Goal: Task Accomplishment & Management: Complete application form

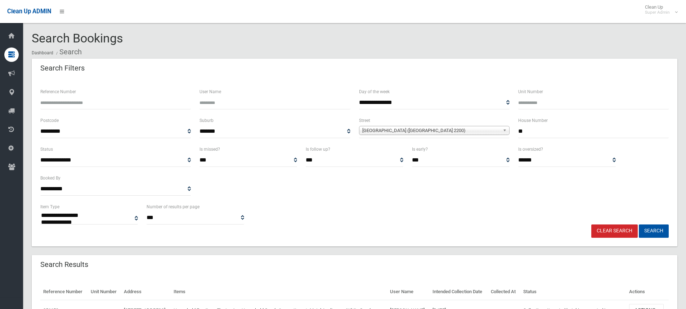
select select
click at [535, 133] on input "**" at bounding box center [593, 131] width 150 height 13
type input "*"
type input "**"
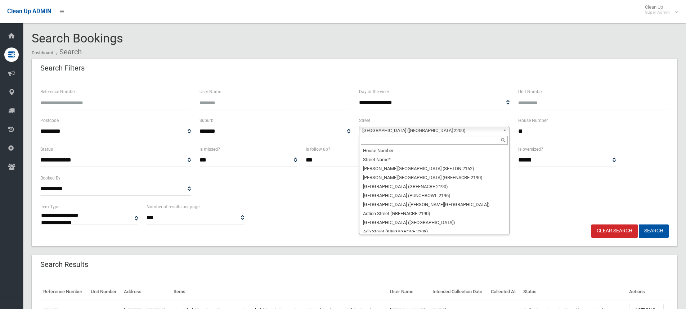
click at [367, 132] on span "Fourth Avenue (CONDELL PARK 2200)" at bounding box center [430, 130] width 137 height 9
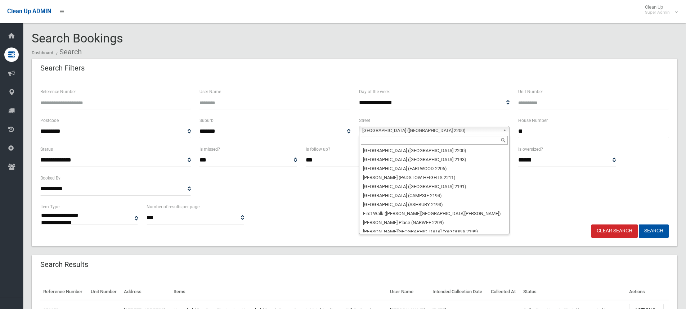
click at [369, 142] on input "text" at bounding box center [434, 140] width 147 height 9
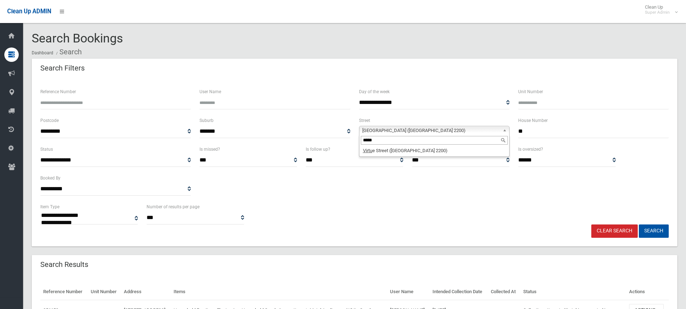
type input "*****"
click at [388, 154] on li "Virtu e Street (CONDELL PARK 2200)" at bounding box center [434, 150] width 147 height 9
click at [658, 235] on button "Search" at bounding box center [653, 231] width 30 height 13
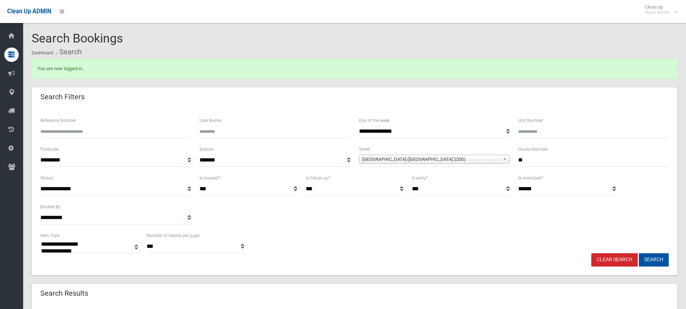
select select
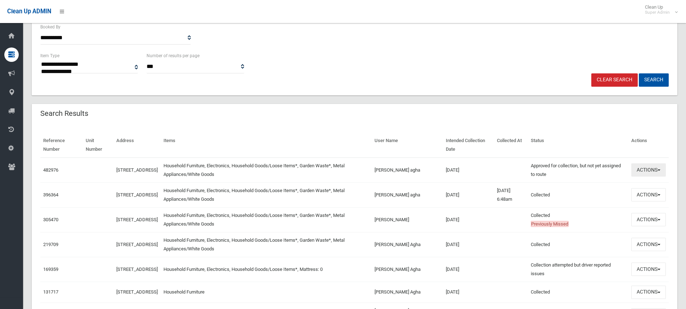
click at [646, 173] on button "Actions" at bounding box center [648, 169] width 35 height 13
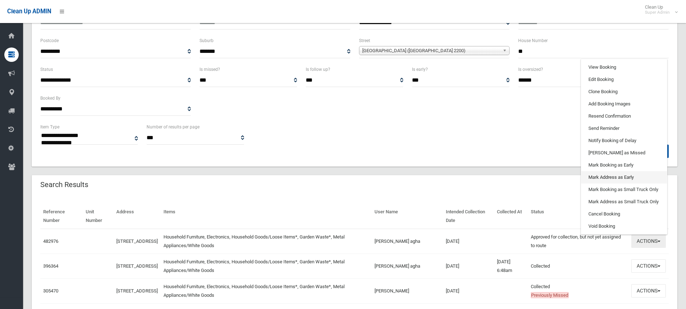
scroll to position [108, 0]
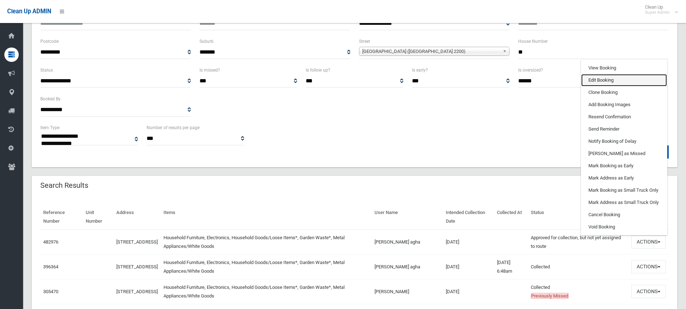
click at [606, 77] on link "Edit Booking" at bounding box center [624, 80] width 86 height 12
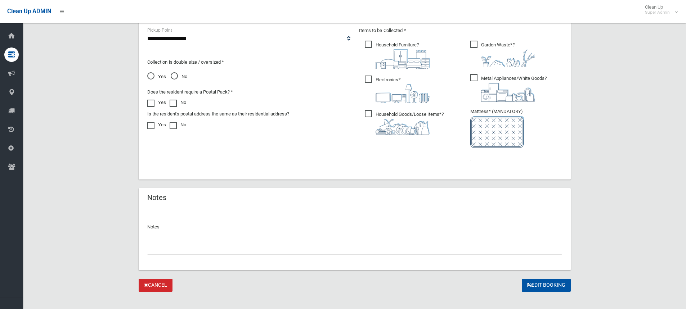
scroll to position [396, 0]
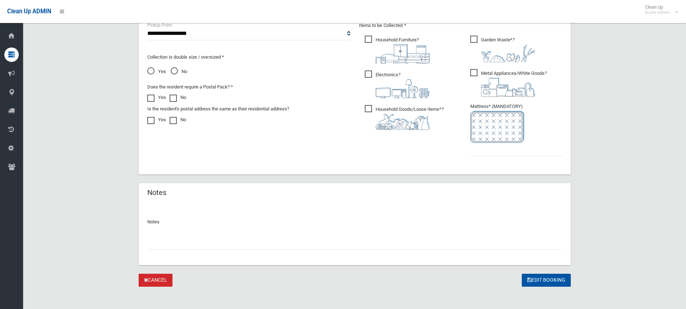
click at [154, 72] on span "Yes" at bounding box center [156, 71] width 19 height 9
click at [193, 244] on input "text" at bounding box center [354, 242] width 415 height 13
type input "**********"
click at [505, 151] on input "text" at bounding box center [516, 149] width 92 height 13
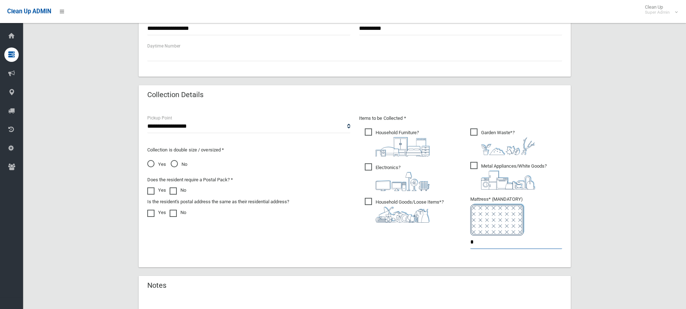
scroll to position [400, 0]
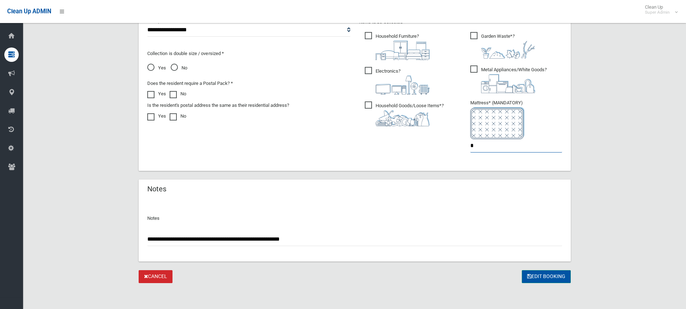
type input "*"
click at [550, 278] on button "Edit Booking" at bounding box center [546, 276] width 49 height 13
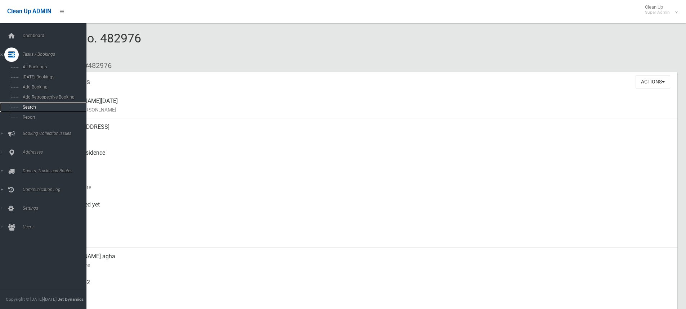
click at [33, 105] on span "Search" at bounding box center [53, 107] width 65 height 5
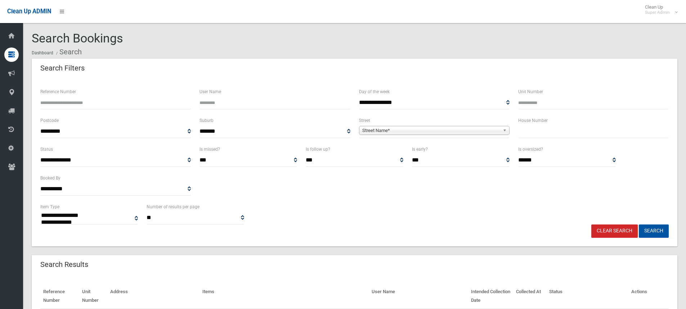
select select
click at [555, 122] on div "House Number" at bounding box center [593, 127] width 150 height 22
click at [542, 133] on input "text" at bounding box center [593, 131] width 150 height 13
type input "**"
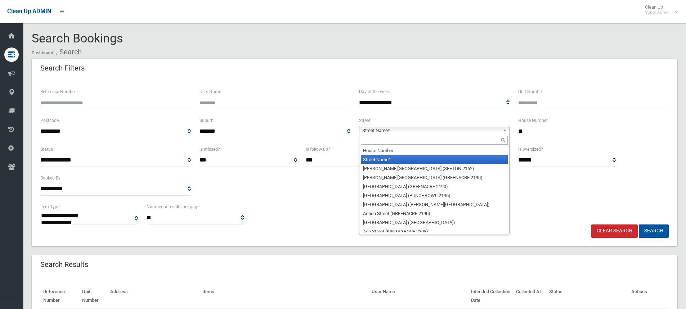
click at [389, 132] on span "Street Name*" at bounding box center [430, 130] width 137 height 9
click at [379, 137] on input "text" at bounding box center [434, 140] width 147 height 9
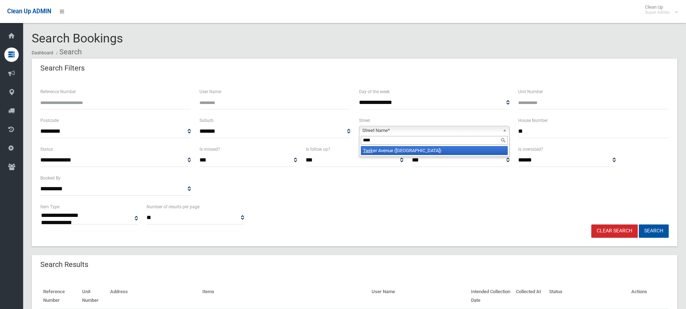
type input "****"
click at [384, 153] on li "Task er Avenue (CLEMTON PARK 2206)" at bounding box center [434, 150] width 147 height 9
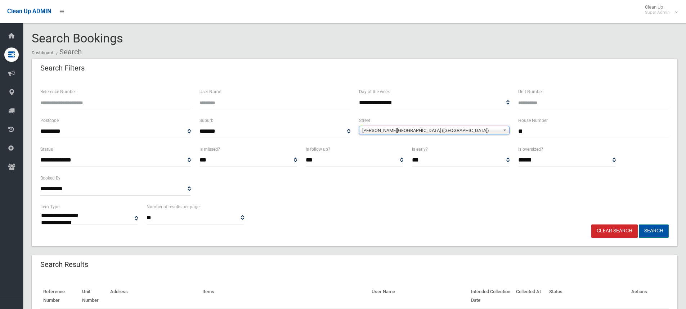
click at [651, 233] on button "Search" at bounding box center [653, 231] width 30 height 13
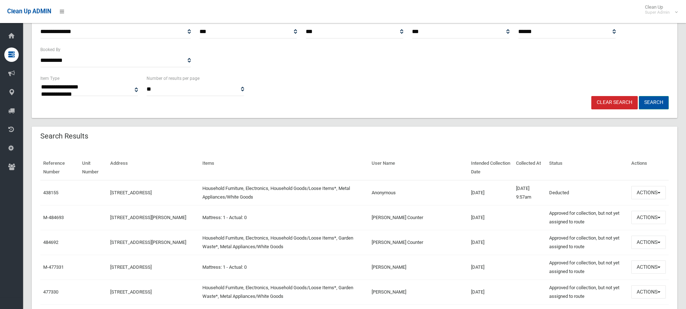
scroll to position [144, 0]
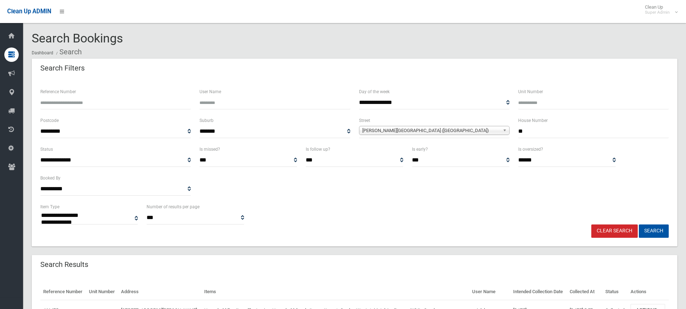
select select
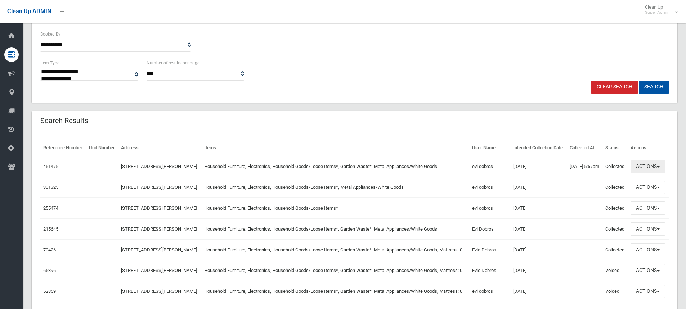
click at [641, 173] on button "Actions" at bounding box center [647, 166] width 35 height 13
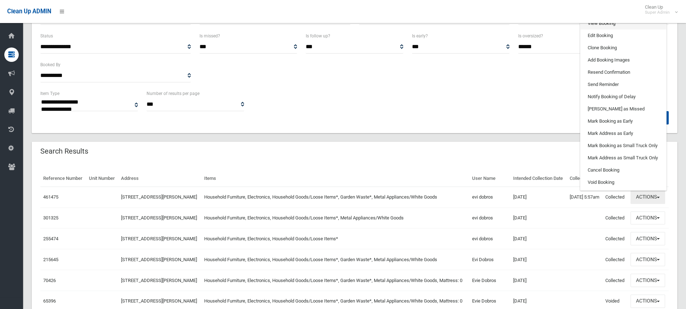
scroll to position [72, 0]
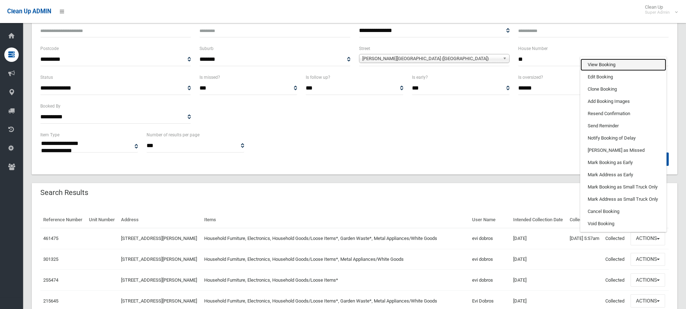
click at [600, 71] on link "View Booking" at bounding box center [623, 65] width 86 height 12
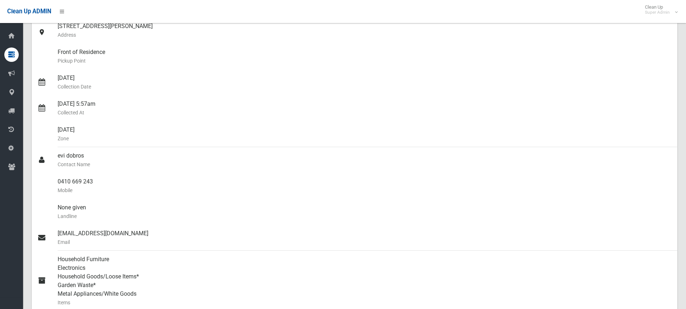
scroll to position [36, 0]
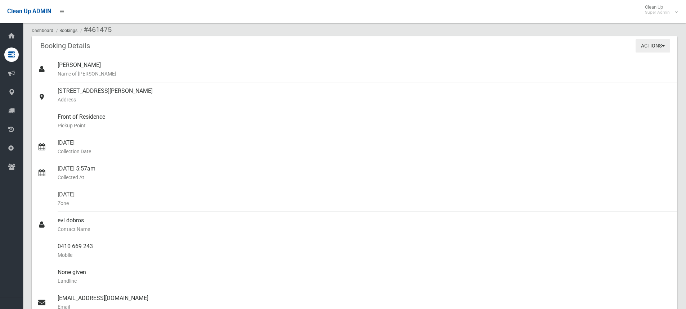
click at [663, 41] on button "Actions" at bounding box center [652, 45] width 35 height 13
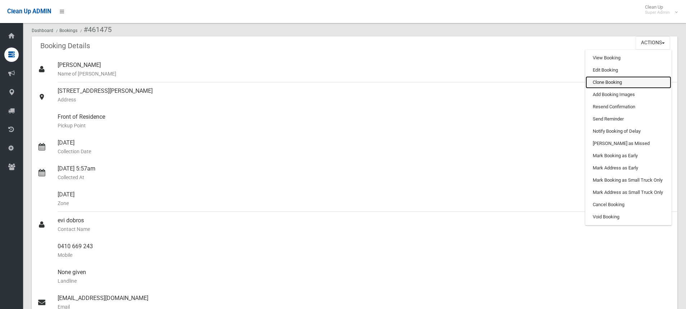
click at [598, 83] on link "Clone Booking" at bounding box center [628, 82] width 86 height 12
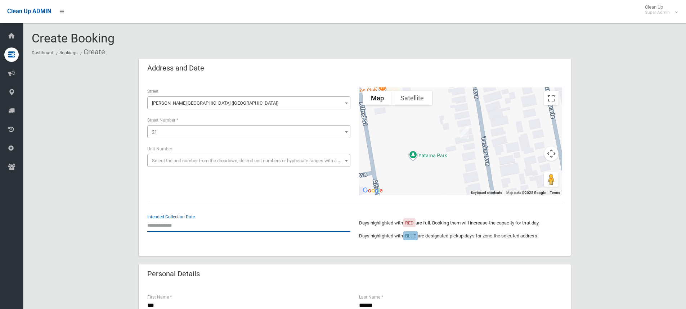
click at [154, 221] on input "text" at bounding box center [248, 225] width 203 height 13
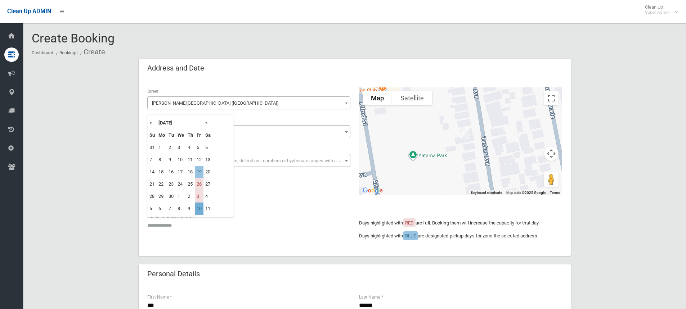
click at [200, 213] on td "10" at bounding box center [199, 209] width 9 height 12
type input "**********"
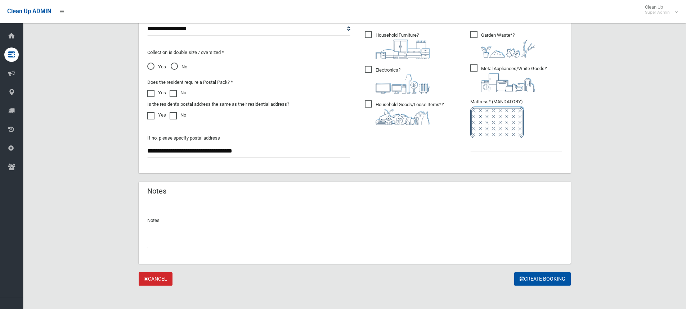
scroll to position [403, 0]
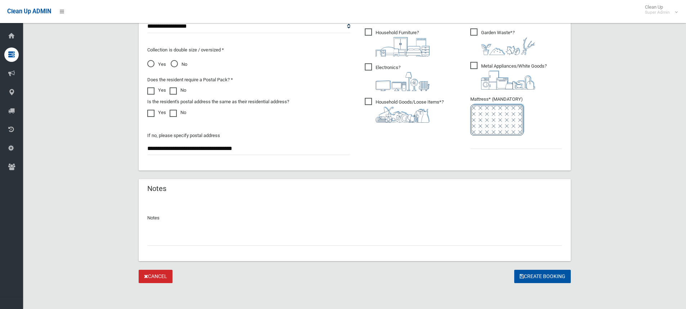
click at [210, 237] on input "text" at bounding box center [354, 239] width 415 height 13
type input "**********"
click at [497, 149] on input "text" at bounding box center [516, 142] width 92 height 13
type input "*"
click at [531, 277] on button "Create Booking" at bounding box center [542, 276] width 57 height 13
